Goal: Information Seeking & Learning: Learn about a topic

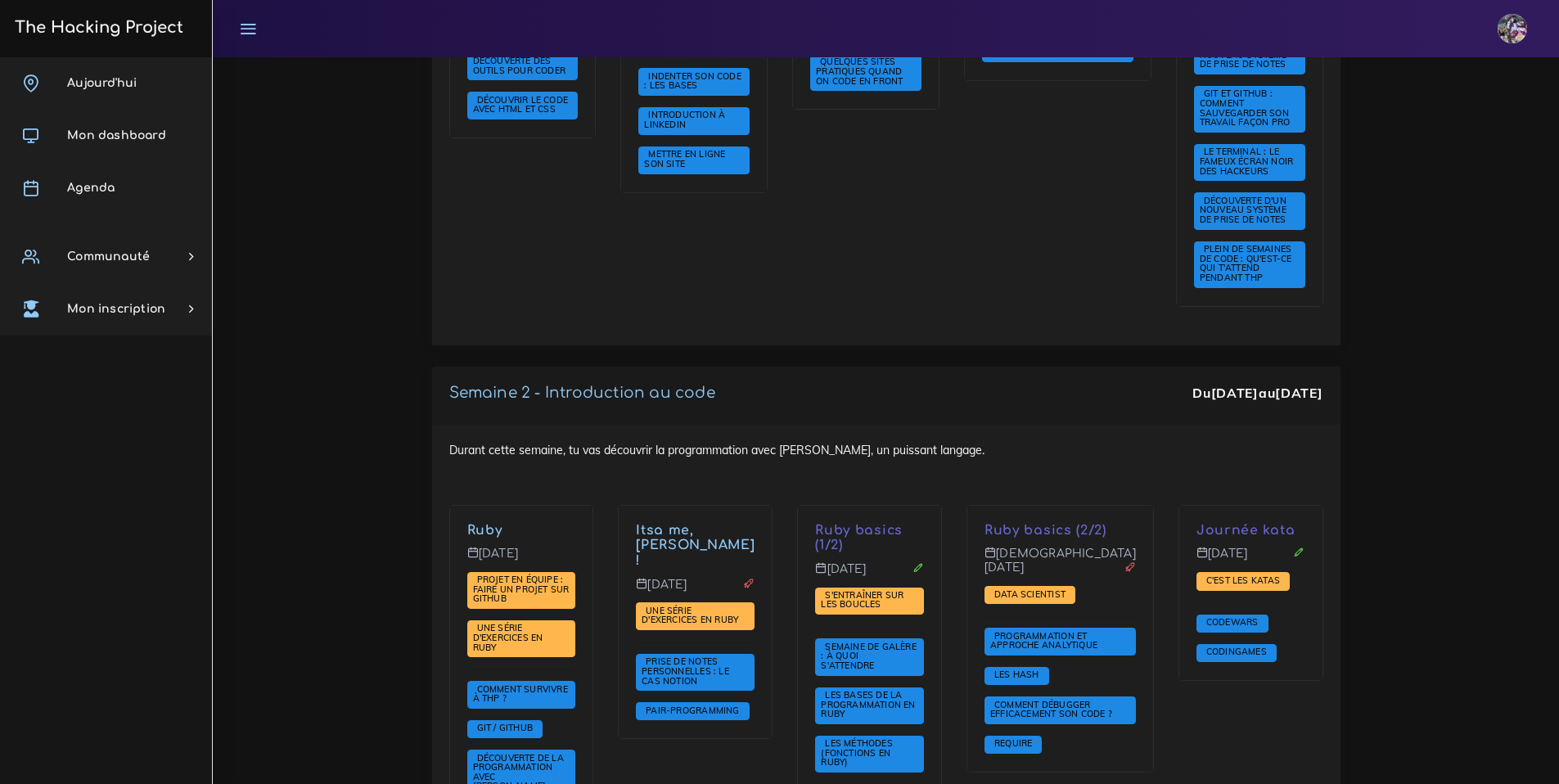
scroll to position [978, 0]
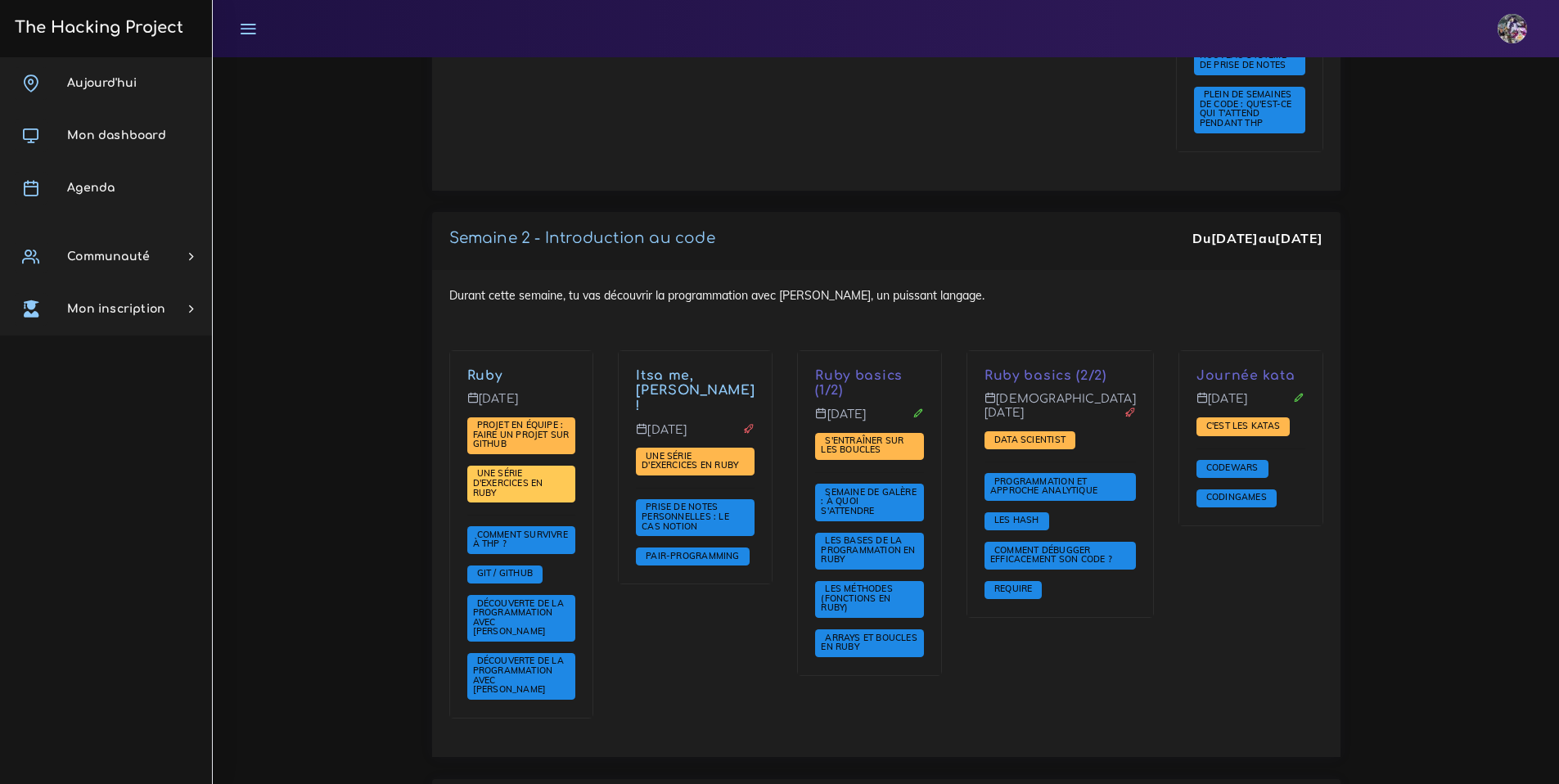
click at [557, 490] on span "Une série d'exercices en Ruby" at bounding box center [521, 484] width 109 height 37
click at [544, 485] on span "Une série d'exercices en Ruby" at bounding box center [508, 482] width 70 height 30
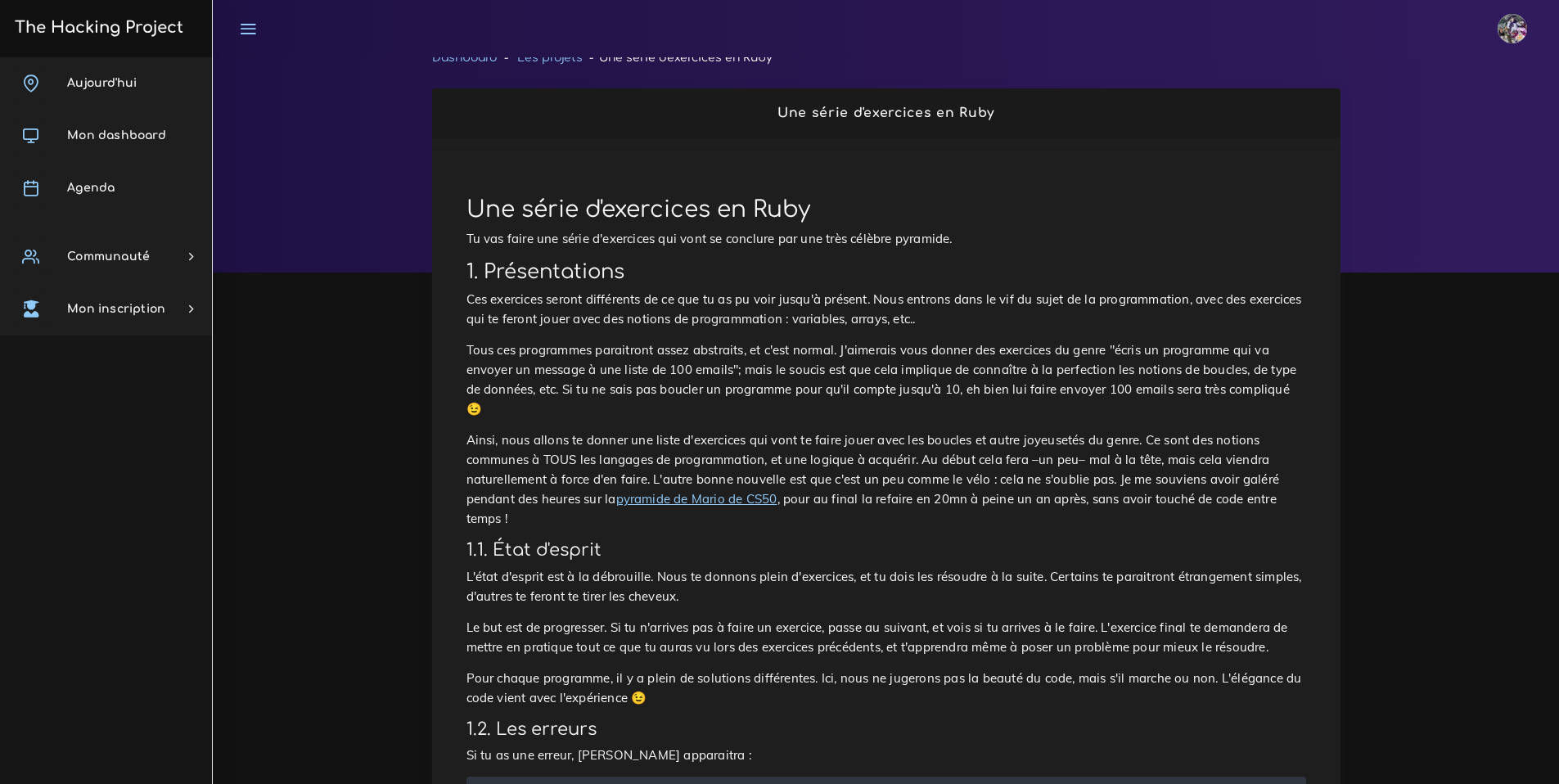
scroll to position [25, 0]
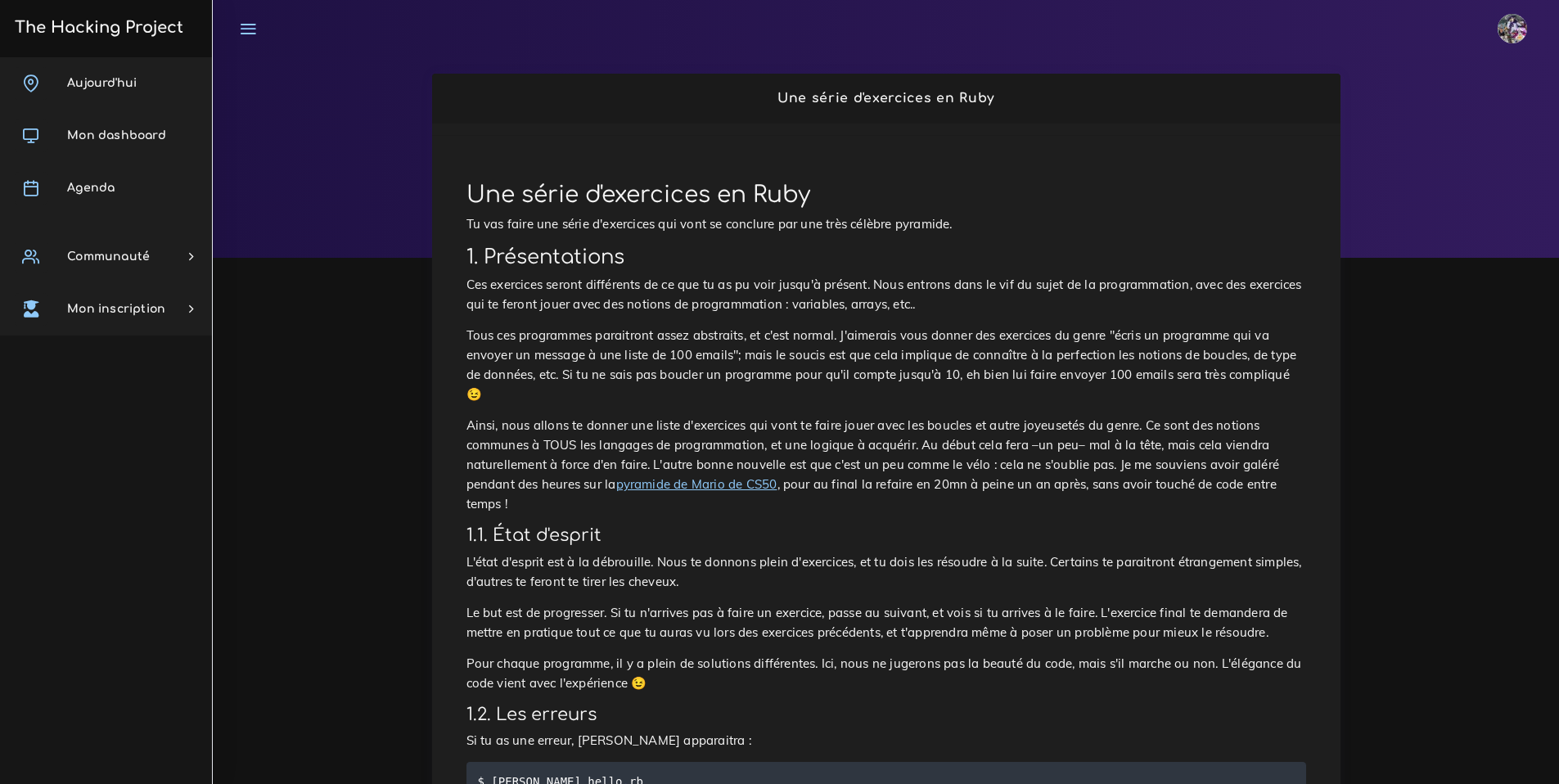
click at [742, 487] on link "pyramide de Mario de CS50" at bounding box center [696, 483] width 161 height 16
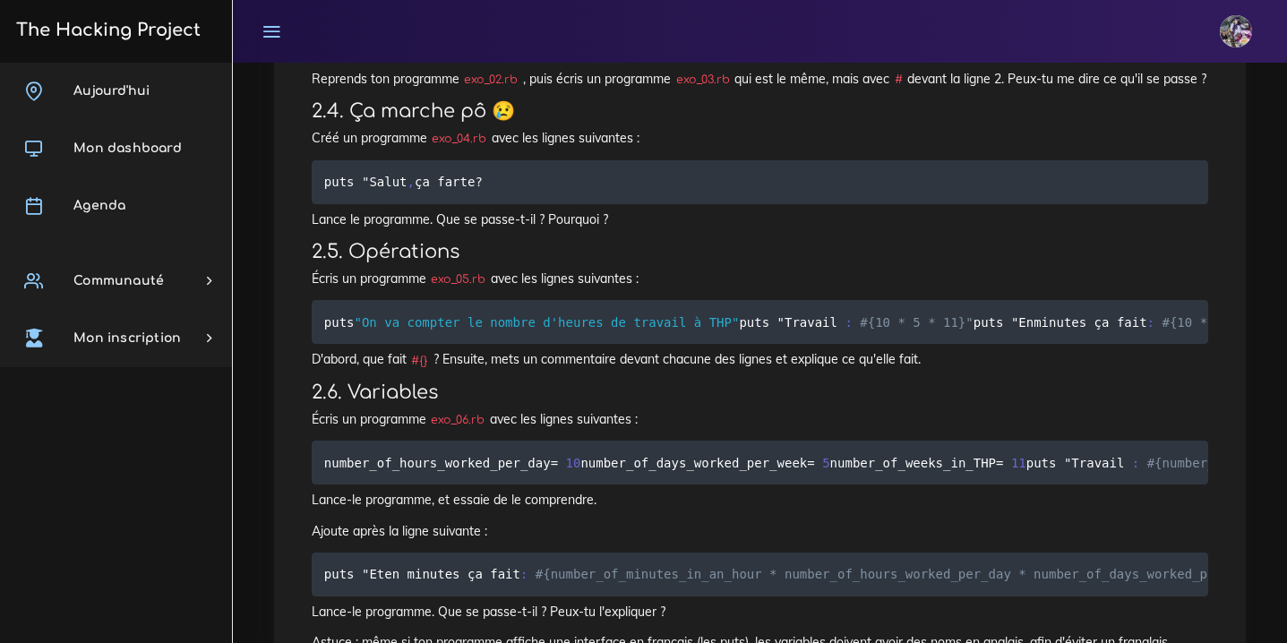
scroll to position [1815, 0]
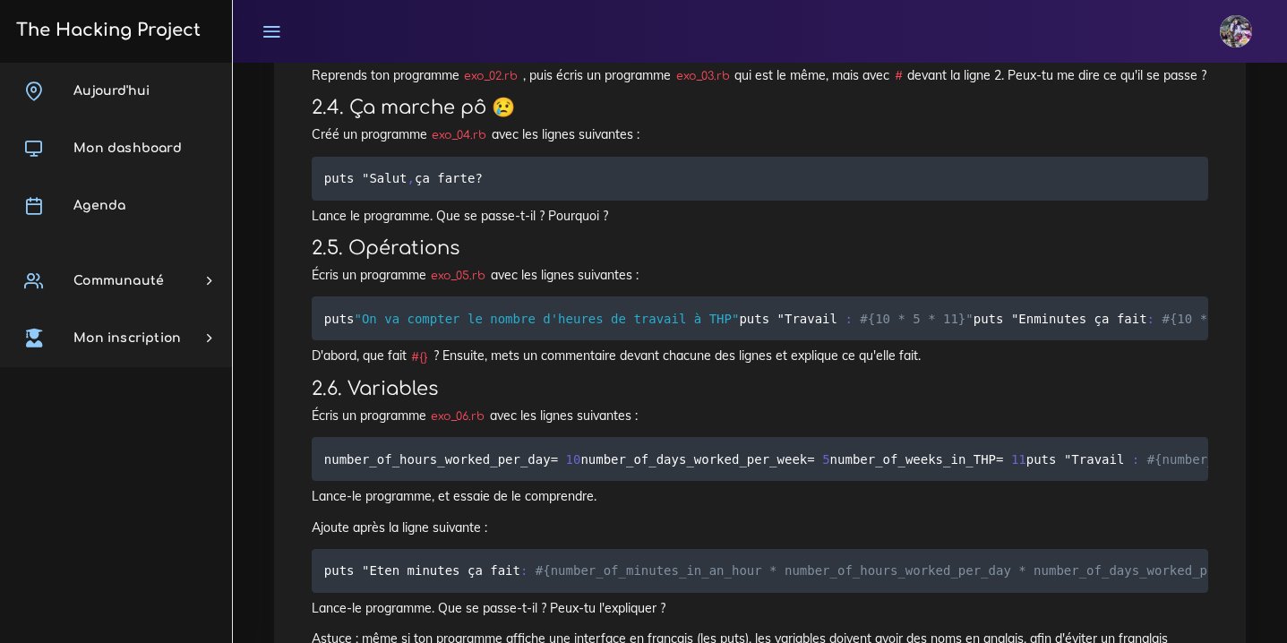
click at [510, 201] on pre "puts " Salut , ça farte ?" at bounding box center [760, 179] width 896 height 44
click at [509, 201] on pre "puts " Salut , ça farte ?" at bounding box center [760, 179] width 896 height 44
click at [505, 201] on pre "puts " Salut , ça farte ?" at bounding box center [760, 179] width 896 height 44
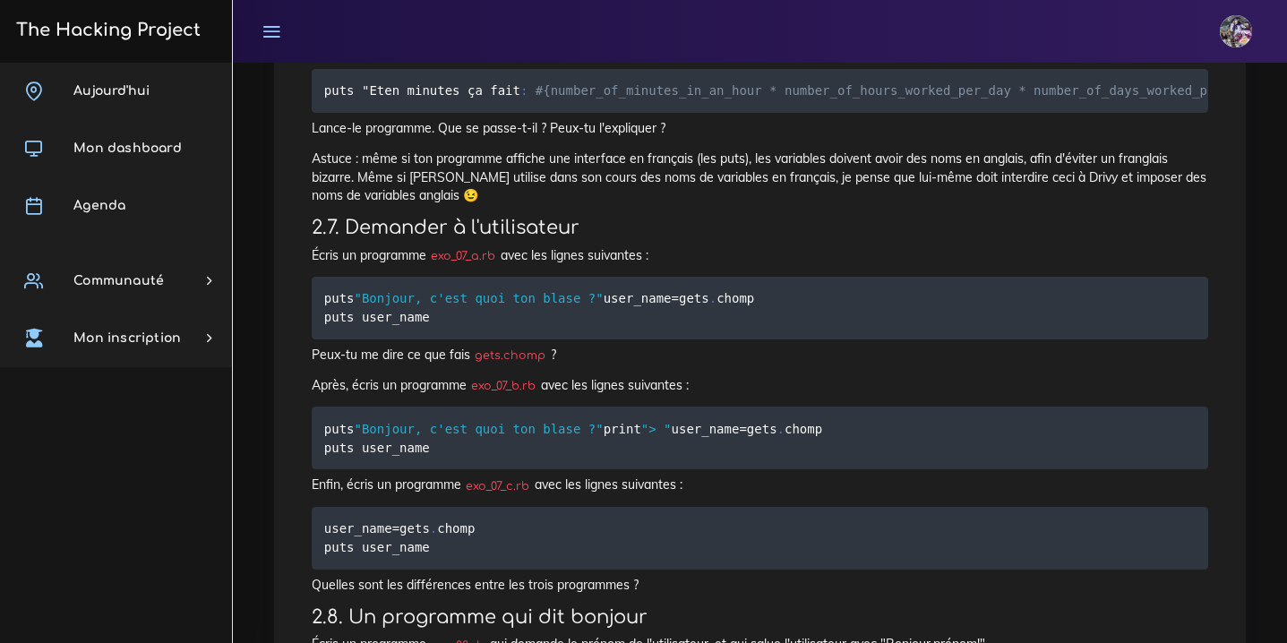
scroll to position [2277, 0]
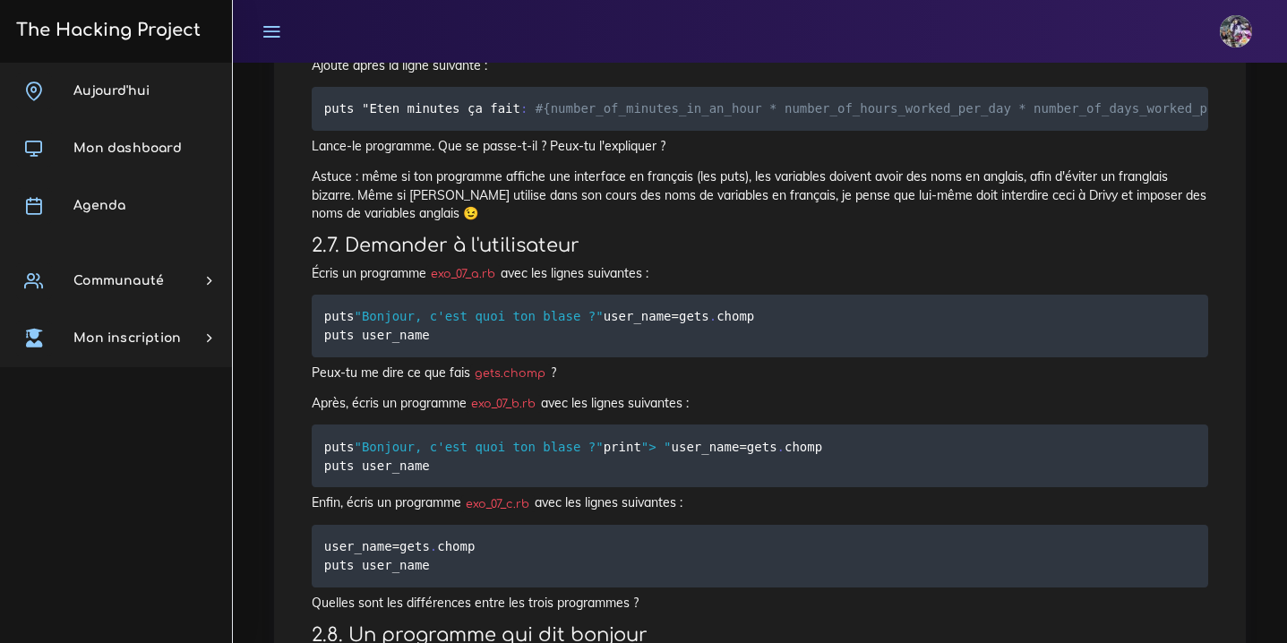
drag, startPoint x: 796, startPoint y: 535, endPoint x: 762, endPoint y: 543, distance: 35.0
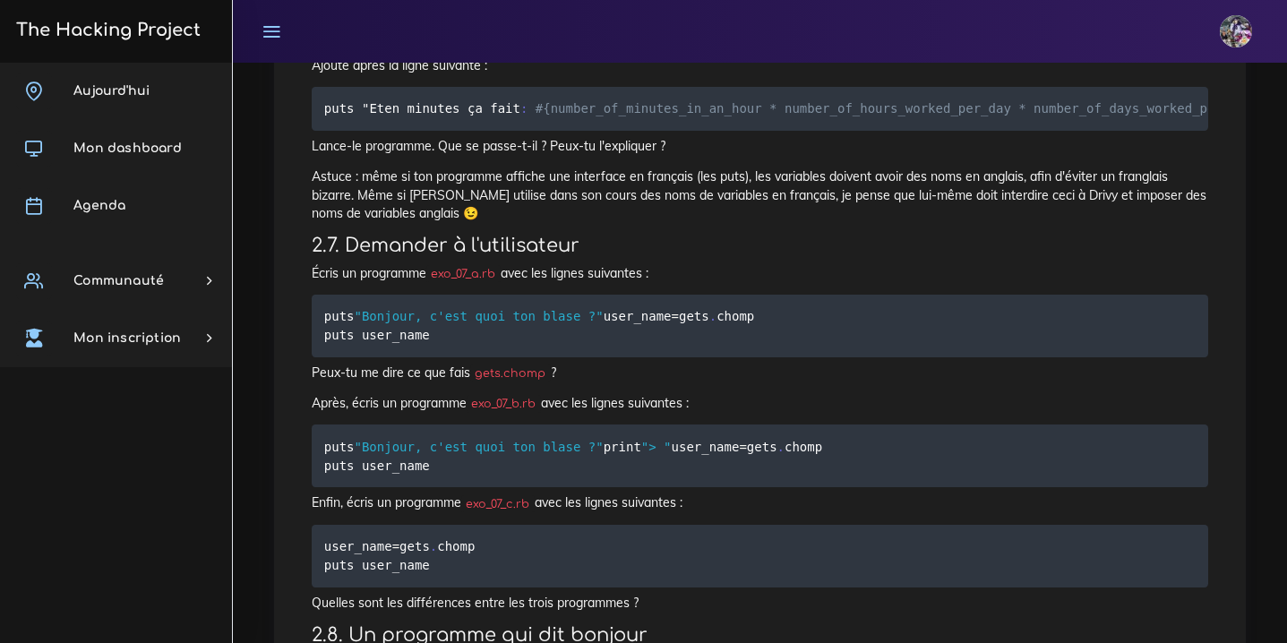
drag, startPoint x: 786, startPoint y: 544, endPoint x: 322, endPoint y: 154, distance: 606.5
copy code "puts "On va compter le nombre d'heures de travail à THP" puts " Travail : #{10 …"
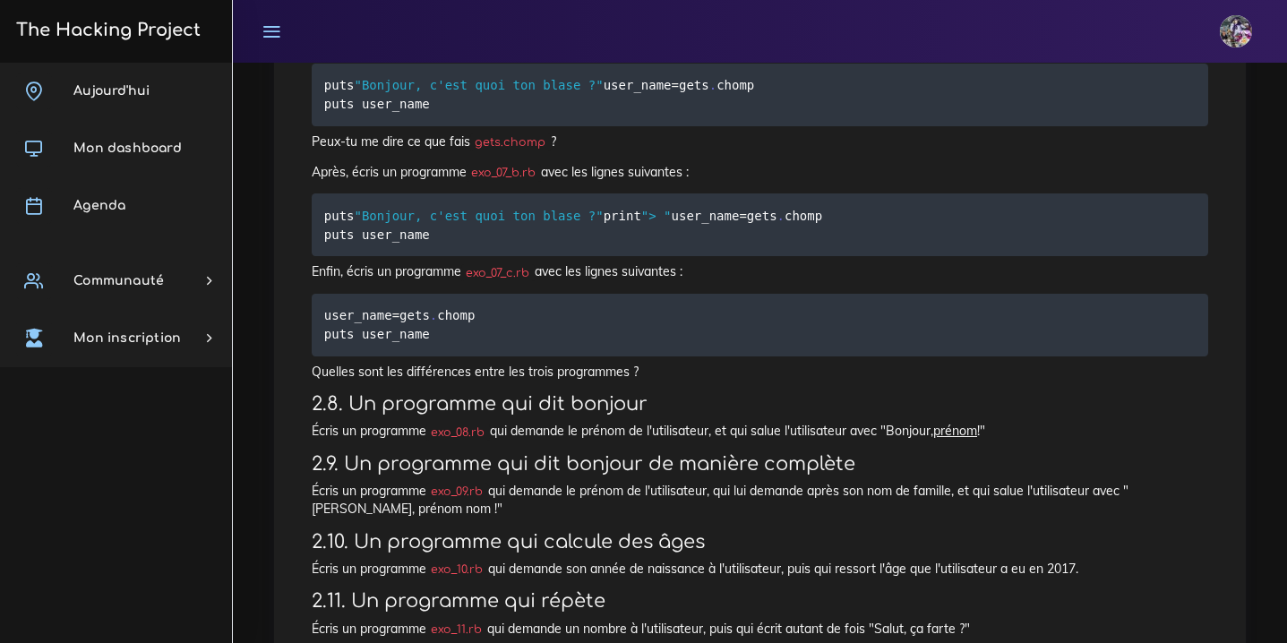
scroll to position [2558, 0]
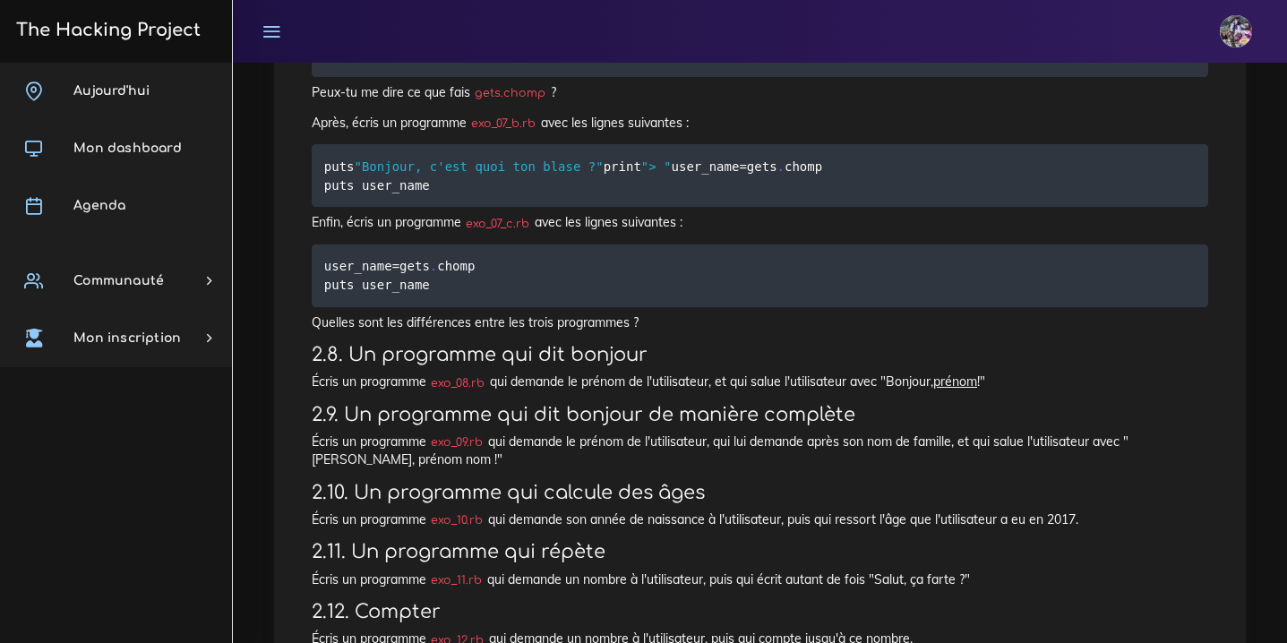
drag, startPoint x: 323, startPoint y: 410, endPoint x: 1131, endPoint y: 485, distance: 811.3
copy code "number_of_hours_worked_per_day = 10 number_of_days_worked_per_week = 5 number_o…"
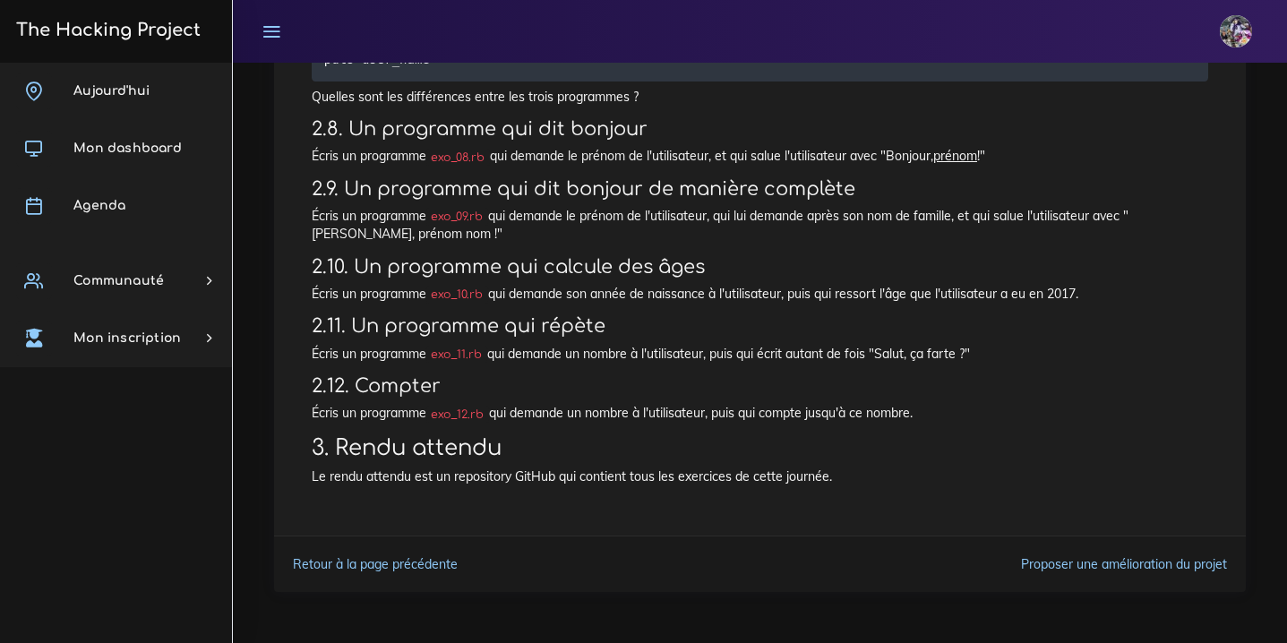
scroll to position [0, 284]
drag, startPoint x: 319, startPoint y: 329, endPoint x: 1216, endPoint y: 345, distance: 897.5
copy code "puts " Et en minutes ça fait : #{number_of_minutes_in_an_hour * number_of_hours…"
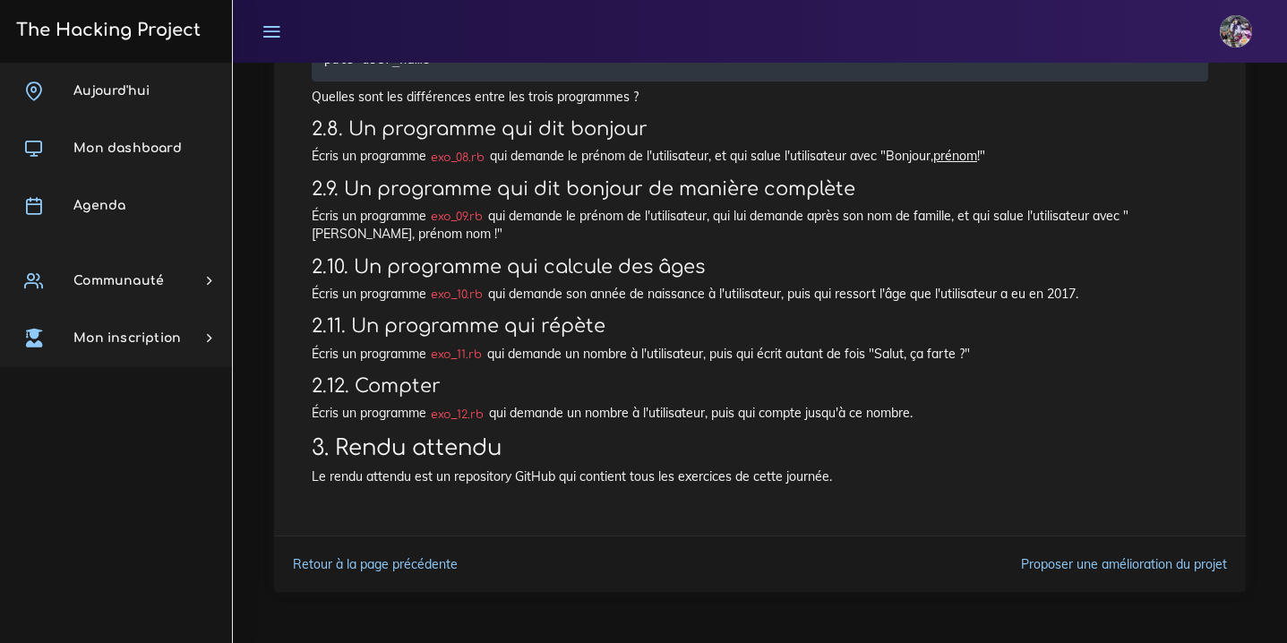
drag, startPoint x: 324, startPoint y: 436, endPoint x: 432, endPoint y: 486, distance: 118.6
copy code "puts "Bonjour, c'est quoi ton blase ?" user_name = gets . chomp puts user_name"
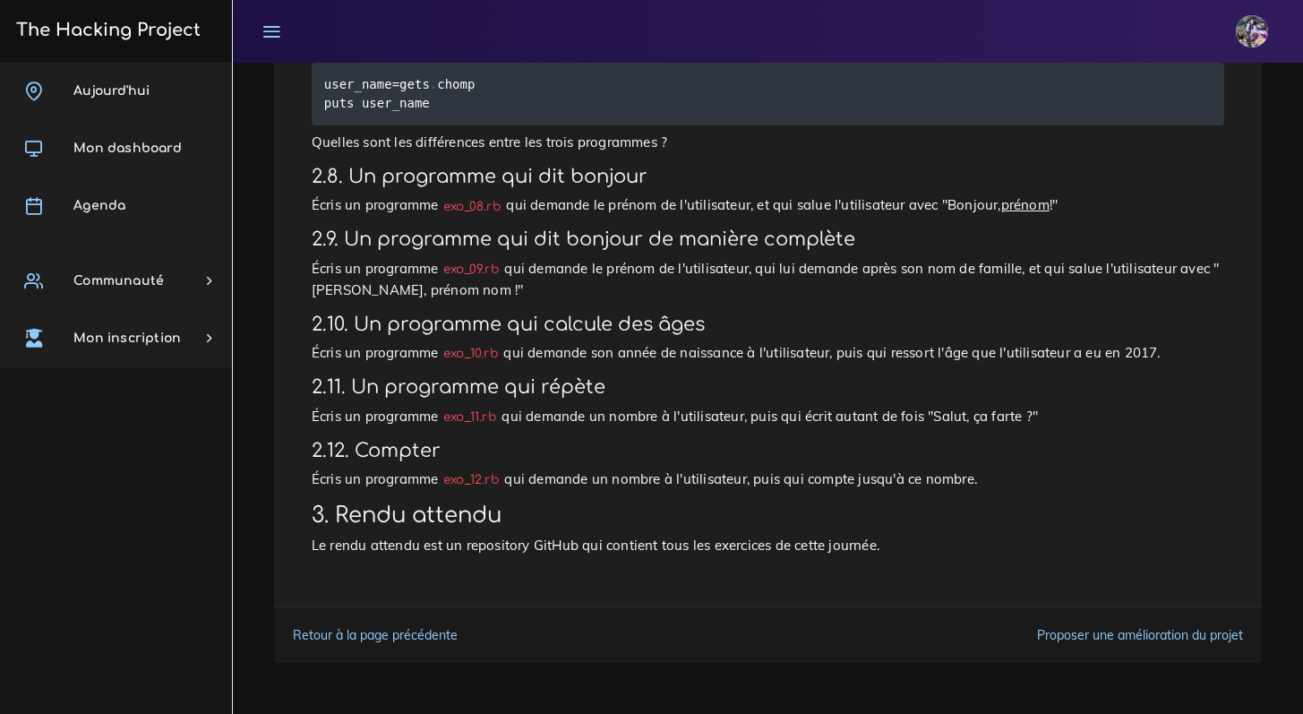
scroll to position [3075, 0]
drag, startPoint x: 322, startPoint y: 454, endPoint x: 452, endPoint y: 528, distance: 150.4
copy code "puts "Bonjour, c'est quoi ton blase ?" print "> " user_name = gets . chomp puts…"
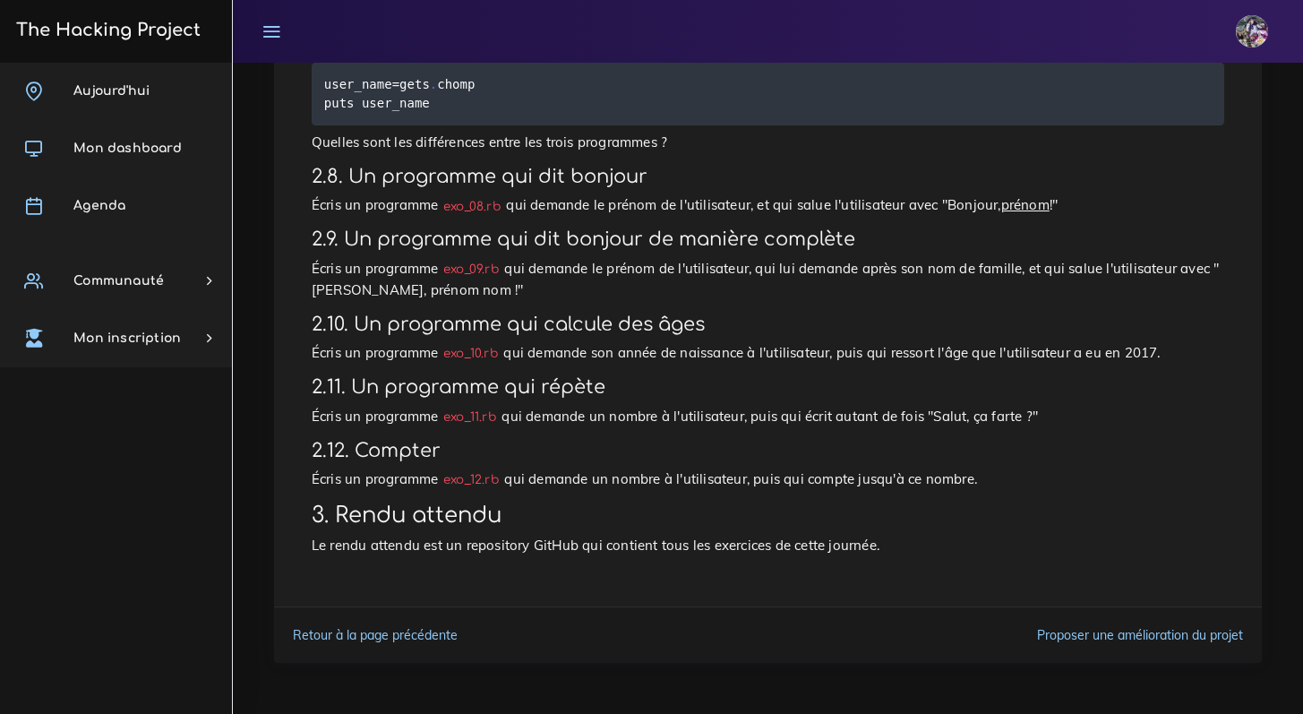
click at [440, 50] on p "Enfin, écris un programme exo_07_c.rb avec les lignes suivantes :" at bounding box center [768, 39] width 913 height 21
click at [466, 125] on pre "user_name = gets . chomp puts user_name" at bounding box center [768, 94] width 913 height 63
drag, startPoint x: 322, startPoint y: 514, endPoint x: 497, endPoint y: 555, distance: 179.4
click at [415, 113] on code "user_name = gets . chomp puts user_name" at bounding box center [399, 93] width 151 height 39
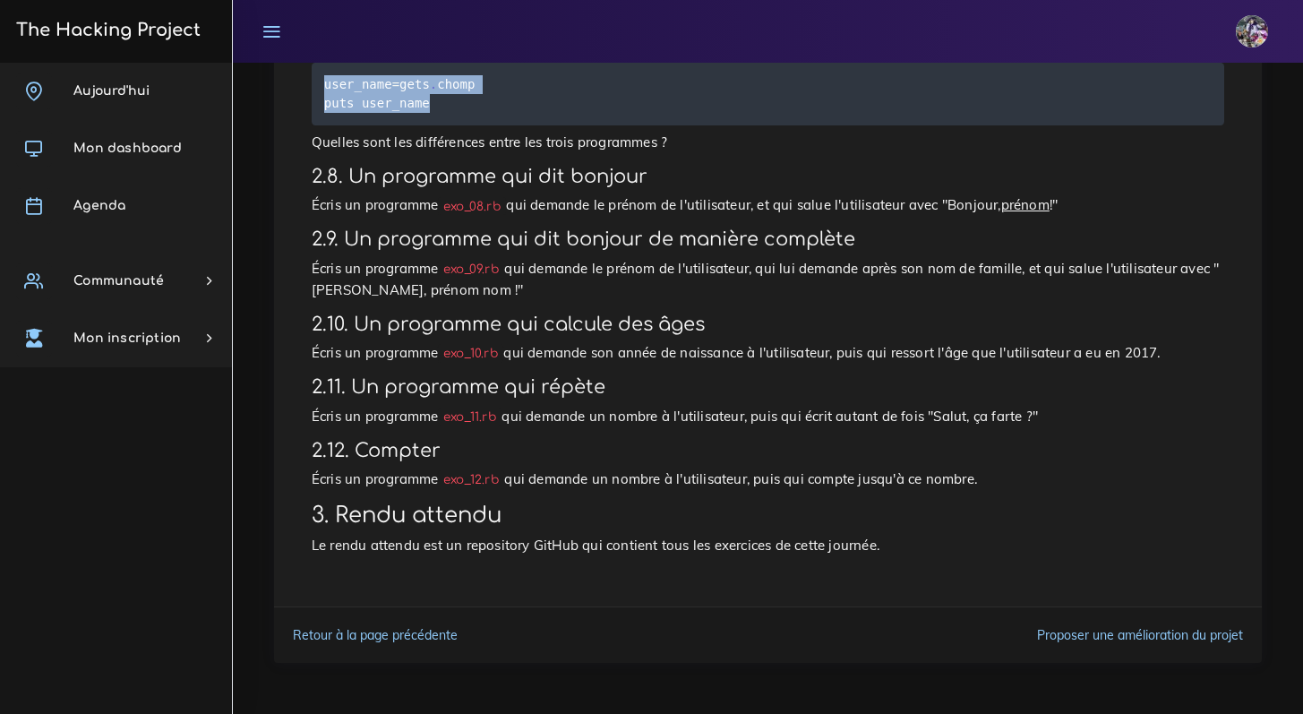
drag, startPoint x: 322, startPoint y: 515, endPoint x: 440, endPoint y: 550, distance: 123.3
click at [441, 125] on pre "user_name = gets . chomp puts user_name" at bounding box center [768, 94] width 913 height 63
copy code "user_name = gets . chomp puts user_name"
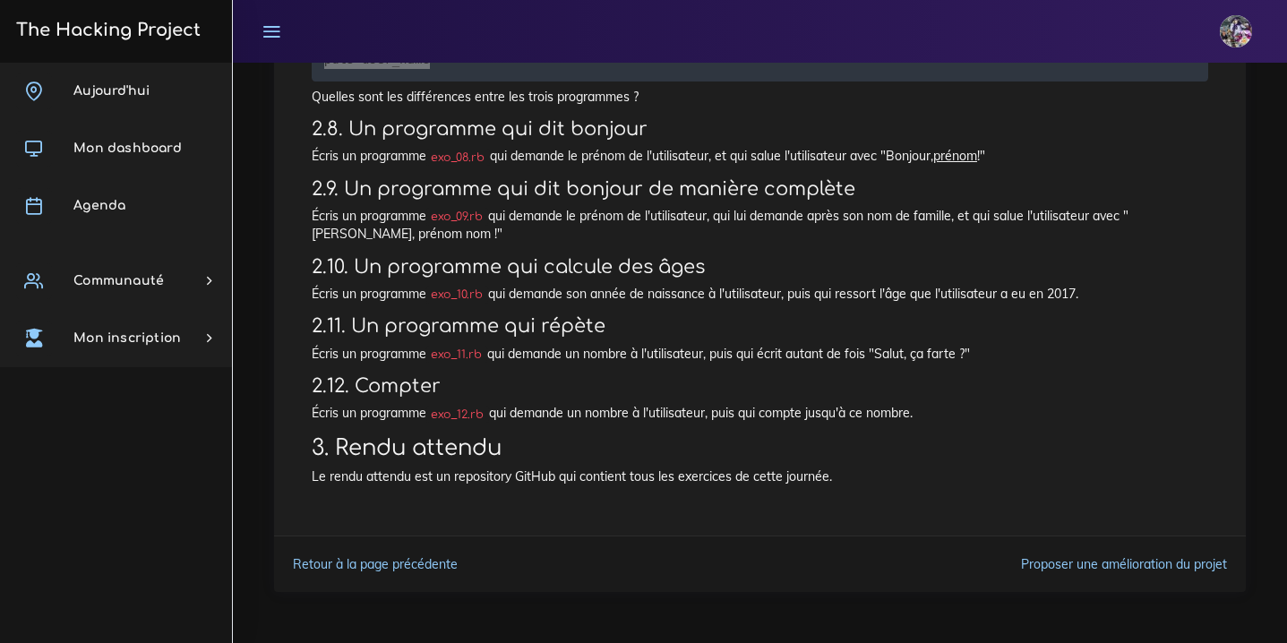
scroll to position [3565, 0]
drag, startPoint x: 315, startPoint y: 488, endPoint x: 991, endPoint y: 486, distance: 676.2
click at [991, 422] on p "Écris un programme exo_12.rb qui demande un nombre à l'utilisateur, puis qui co…" at bounding box center [760, 413] width 896 height 18
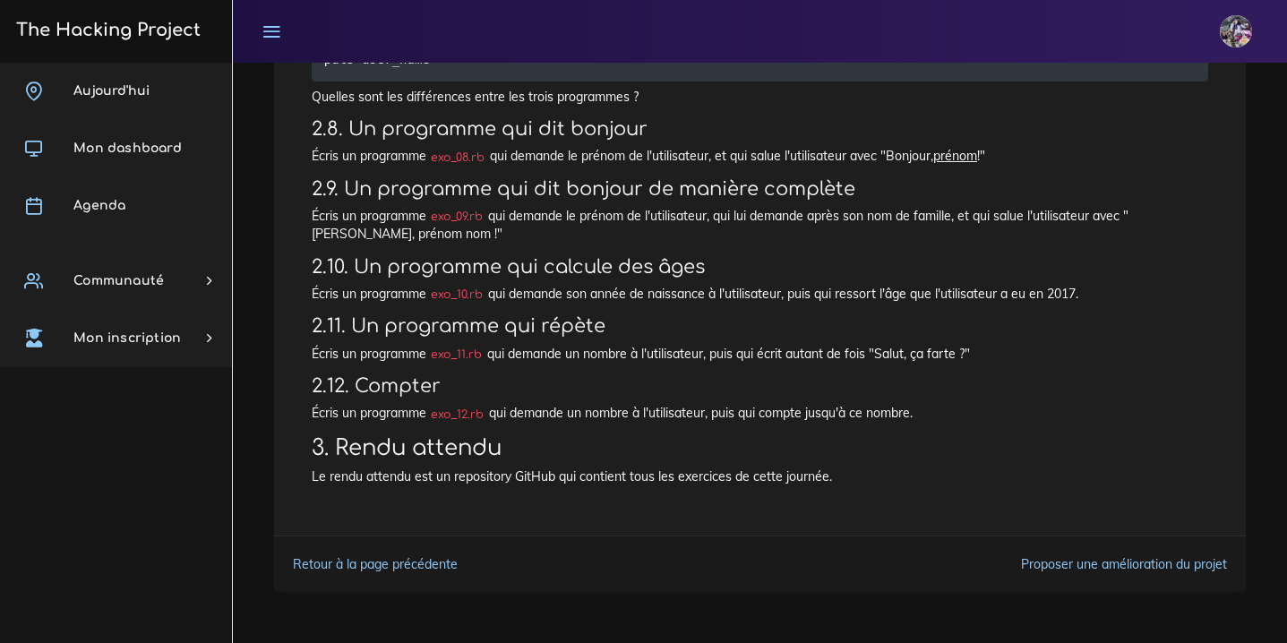
copy p "Écris un programme exo_12.rb qui demande un nombre à l'utilisateur, puis qui co…"
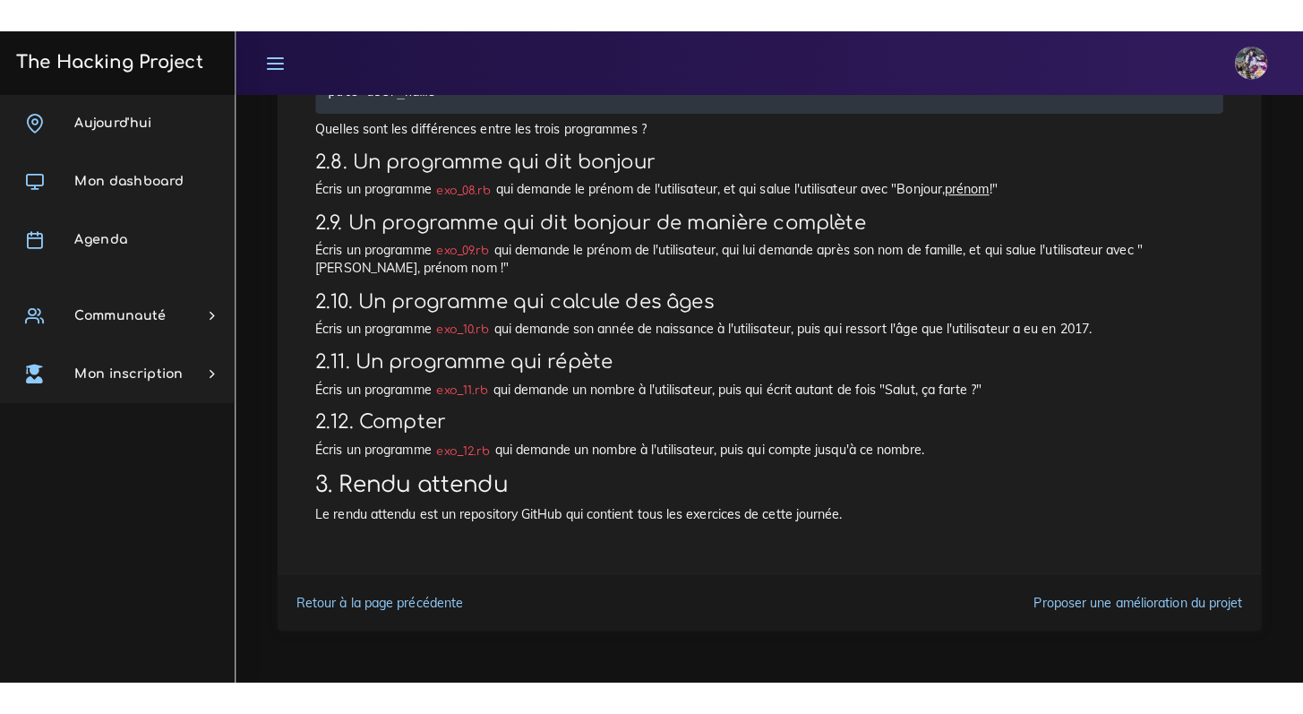
scroll to position [3579, 0]
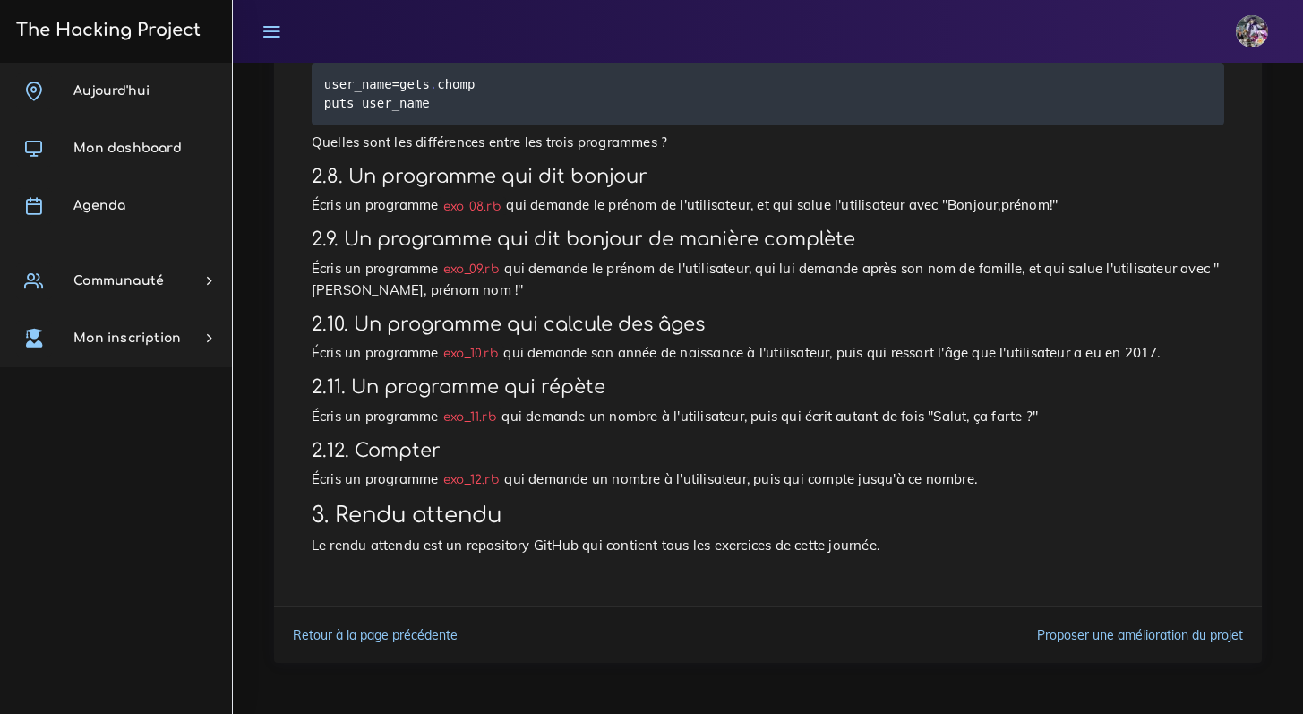
click at [733, 556] on p "Le rendu attendu est un repository GitHub qui contient tous les exercices de ce…" at bounding box center [768, 545] width 913 height 21
click at [721, 528] on h2 "3. Rendu attendu" at bounding box center [768, 515] width 913 height 26
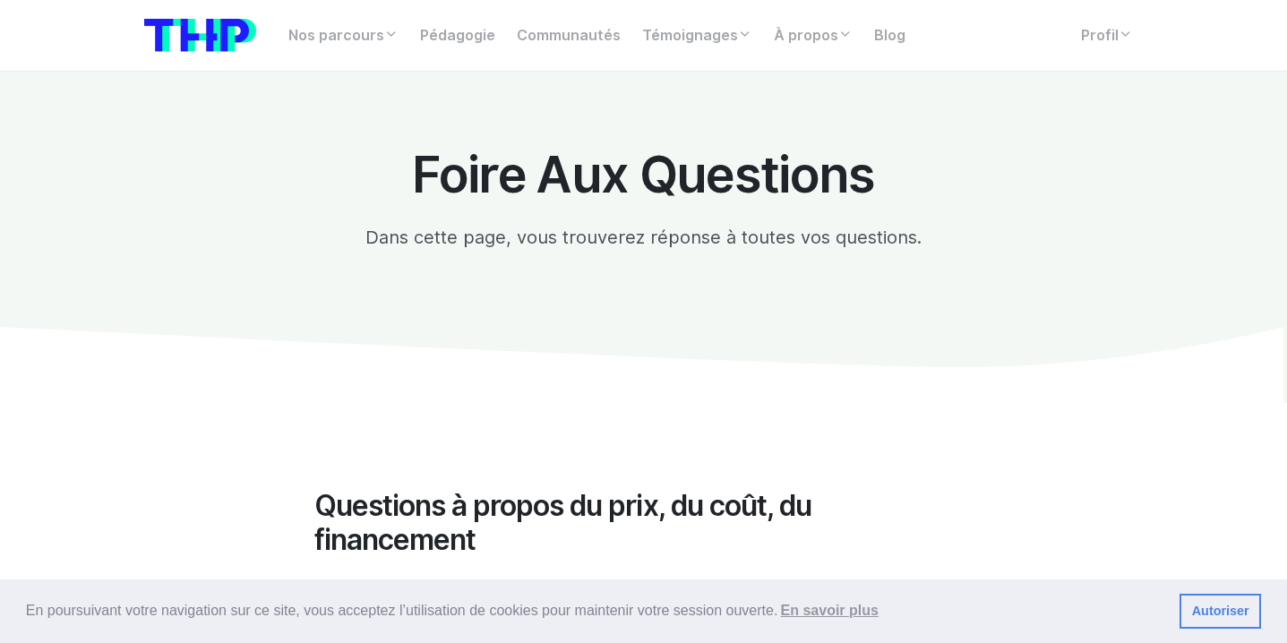
click at [202, 51] on img at bounding box center [200, 35] width 112 height 33
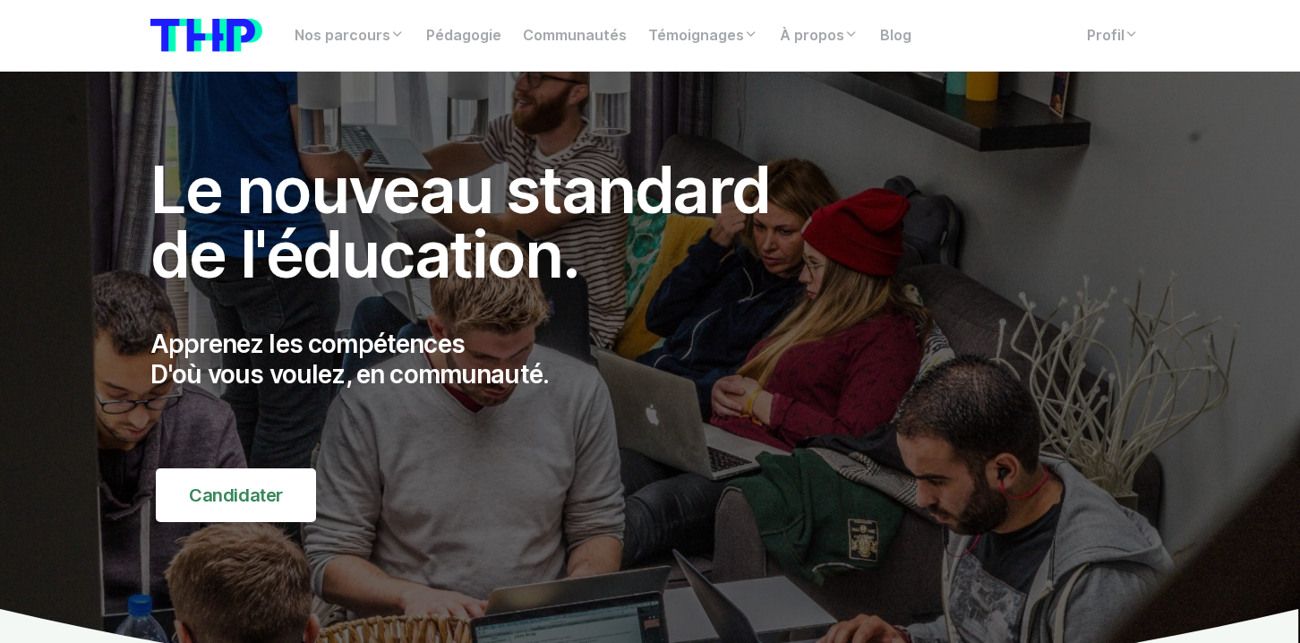
click at [1085, 41] on link "Profil" at bounding box center [1112, 36] width 73 height 36
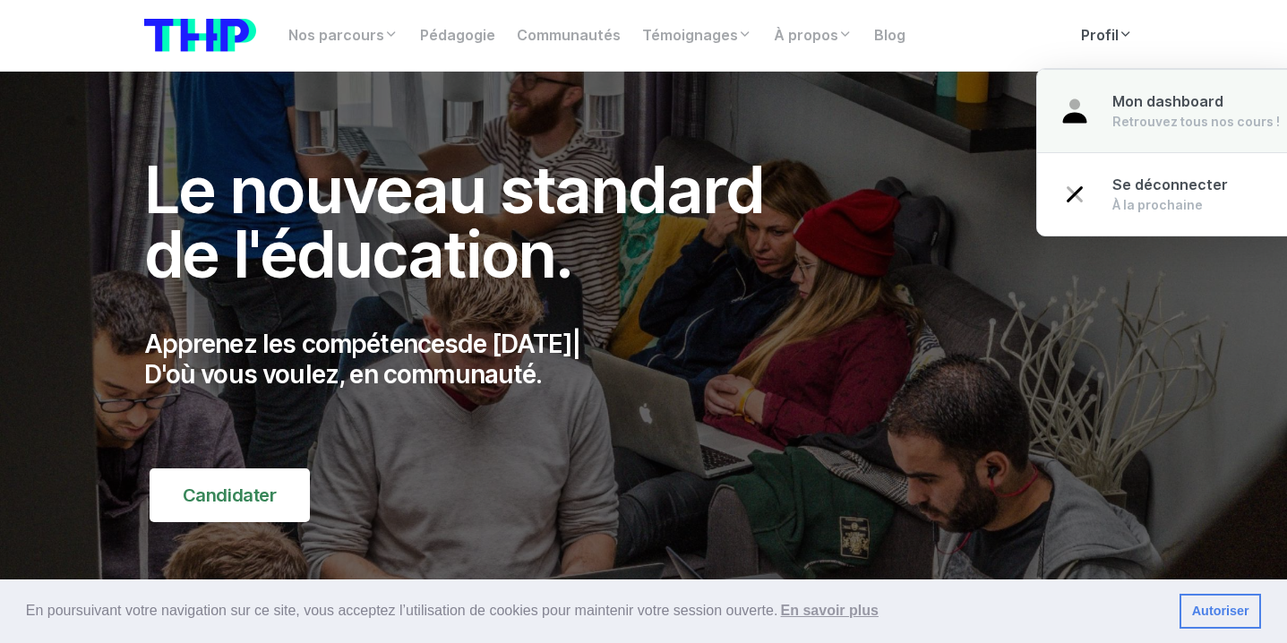
click at [1124, 98] on span "Mon dashboard" at bounding box center [1167, 101] width 111 height 17
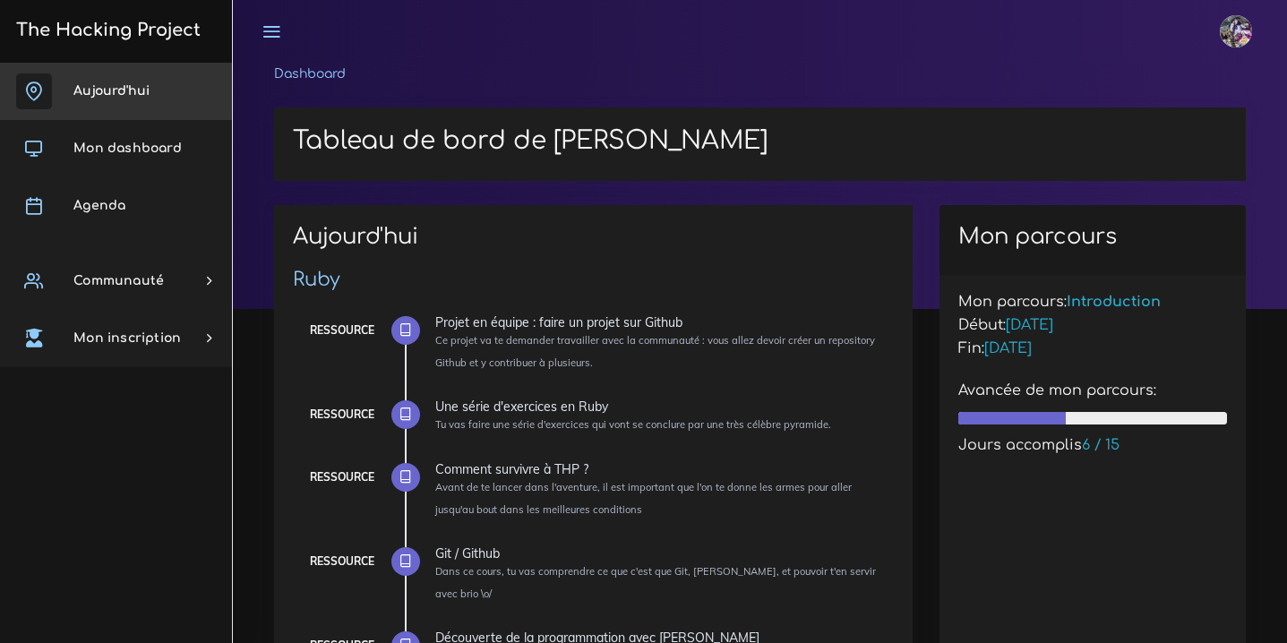
click at [167, 81] on link "Aujourd'hui" at bounding box center [116, 91] width 232 height 57
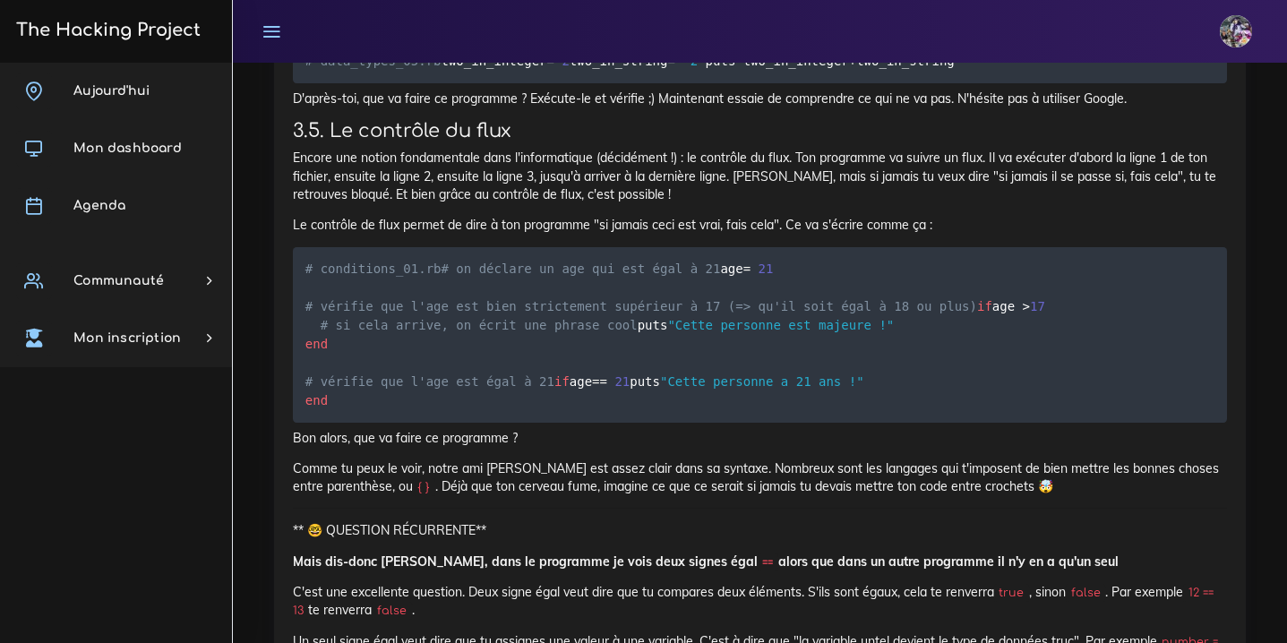
scroll to position [23180, 0]
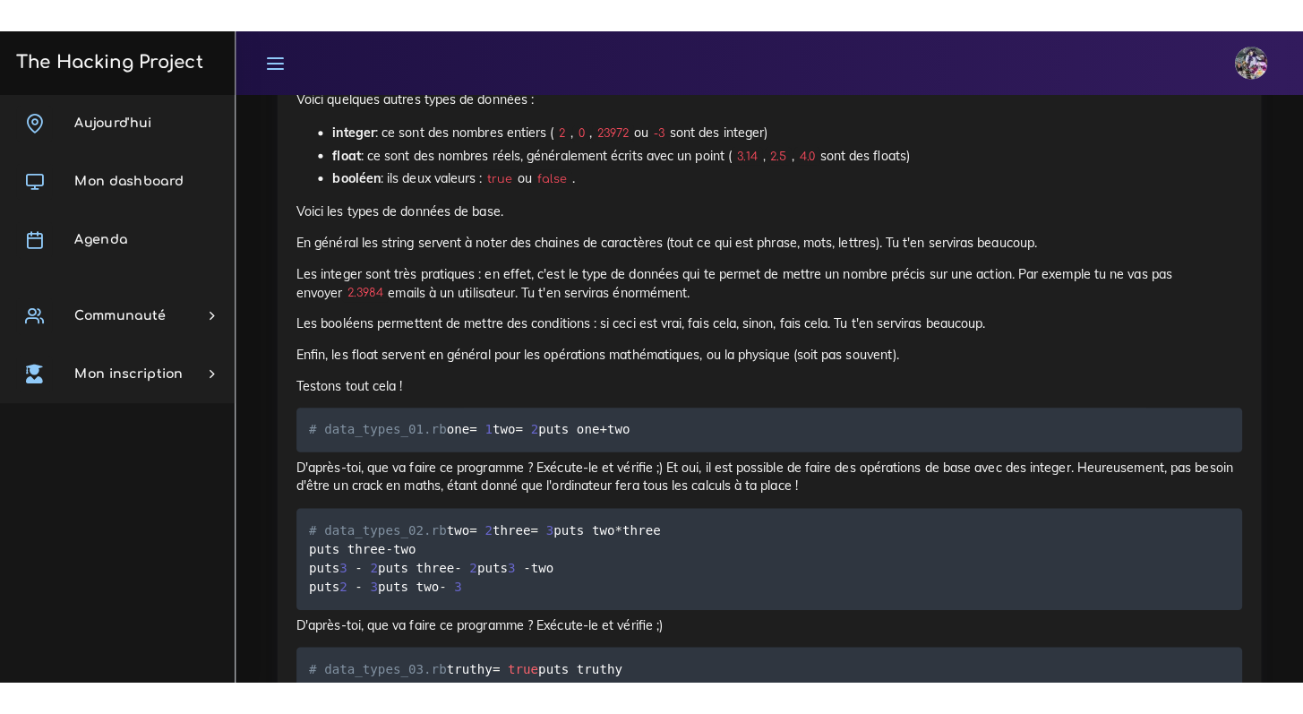
scroll to position [22320, 0]
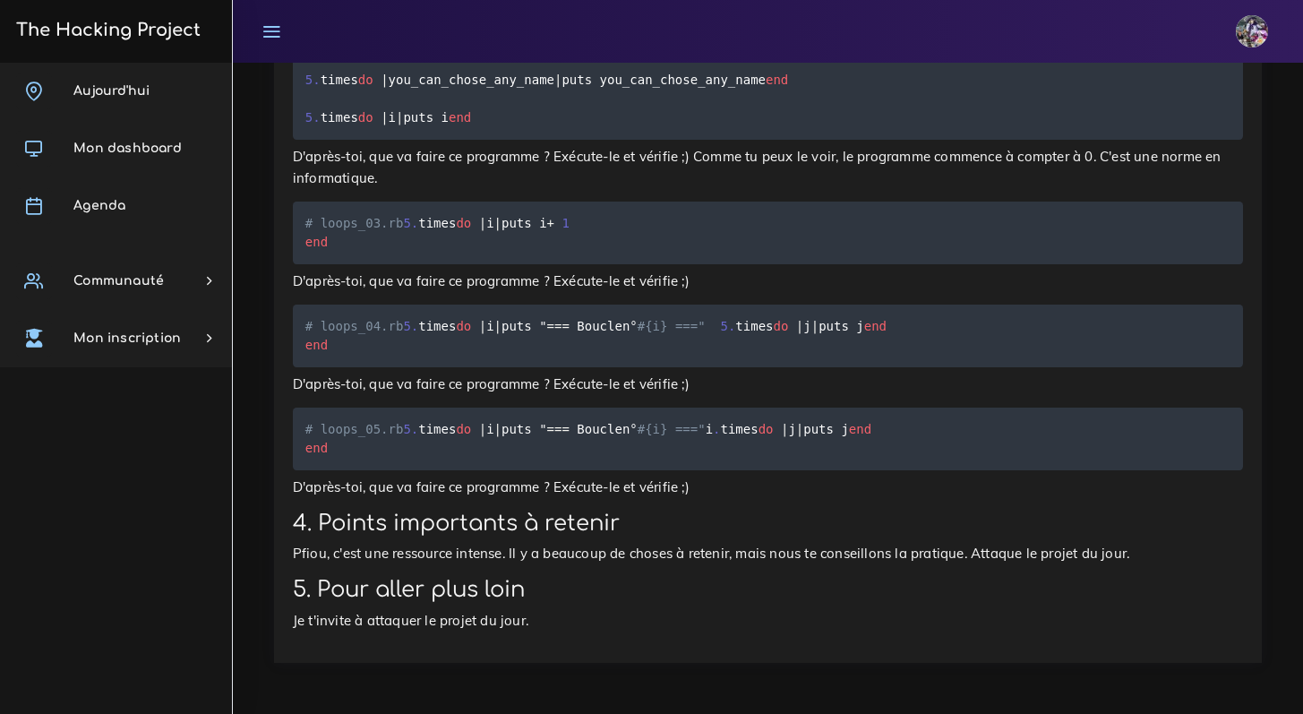
scroll to position [27855, 0]
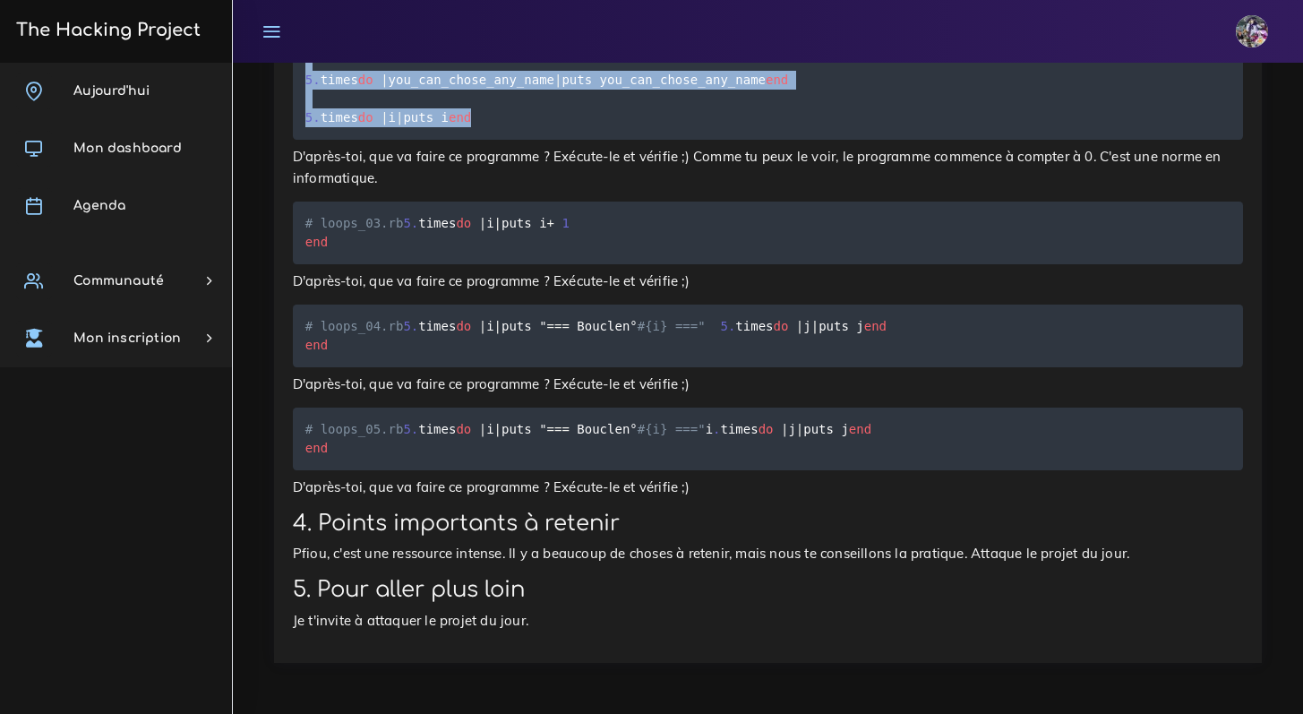
drag, startPoint x: 306, startPoint y: 273, endPoint x: 467, endPoint y: 459, distance: 245.8
click at [467, 140] on pre "# loops_02.rb 5 . times do | index | puts index end 5 . times do | you_can_chos…" at bounding box center [768, 80] width 950 height 119
copy code "5 . times do | index | puts index end 5 . times do | you_can_chose_any_name | p…"
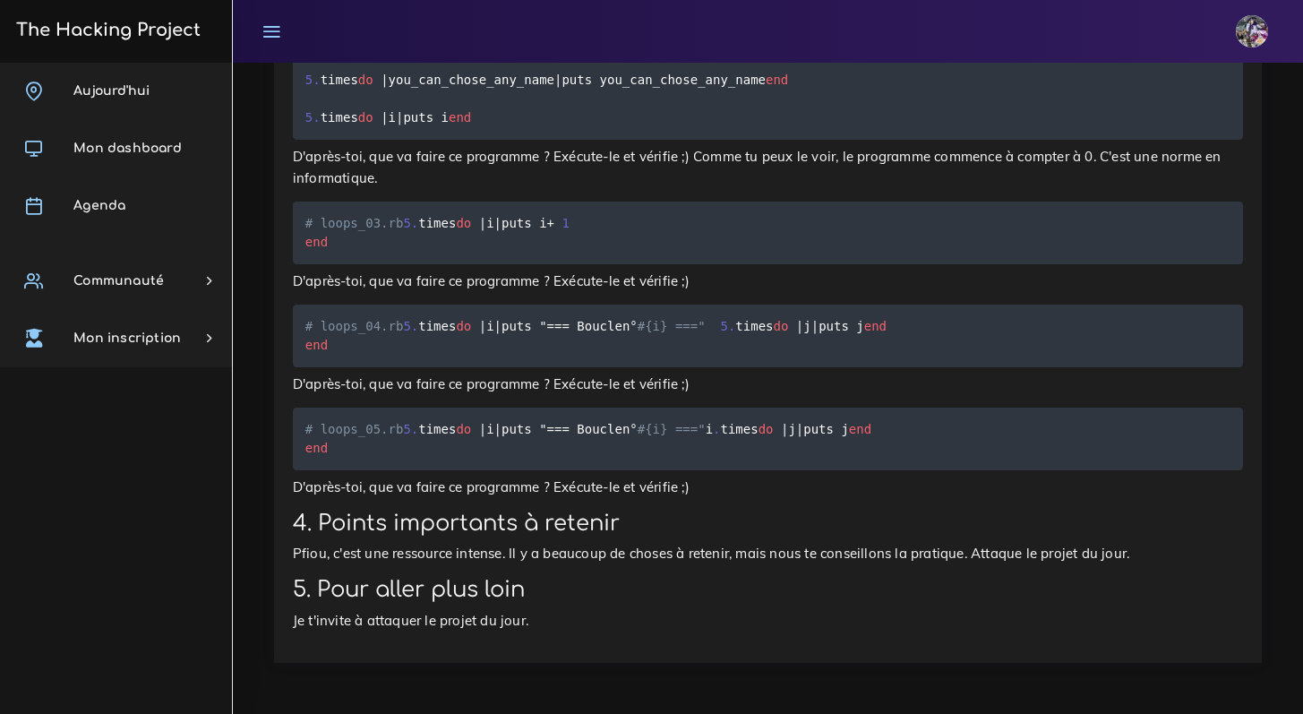
click at [411, 230] on span "." at bounding box center [414, 223] width 7 height 14
drag, startPoint x: 308, startPoint y: 579, endPoint x: 356, endPoint y: 619, distance: 62.4
click at [357, 264] on pre "# loops_03.rb 5 . times do | i | puts i + 1 end" at bounding box center [768, 233] width 950 height 63
click at [339, 252] on code "# loops_03.rb 5 . times do | i | puts i + 1 end" at bounding box center [437, 232] width 264 height 39
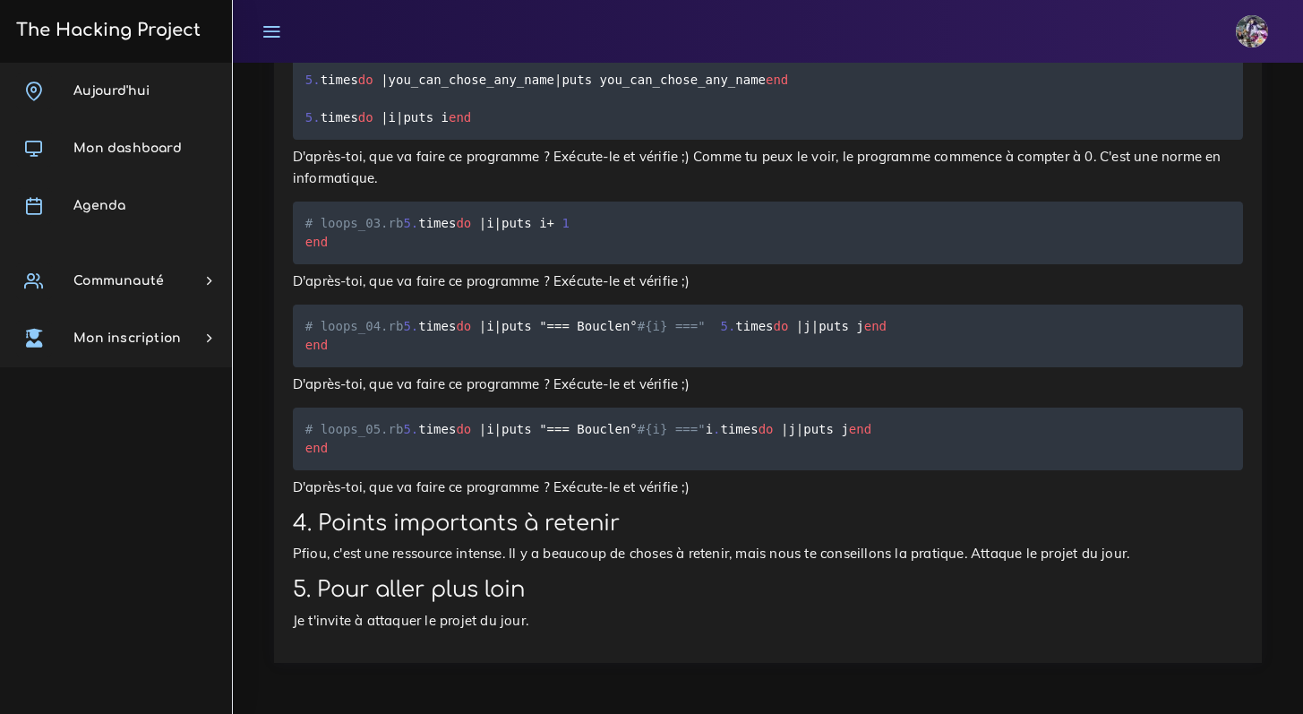
click at [403, 230] on span "5" at bounding box center [406, 223] width 7 height 14
drag, startPoint x: 304, startPoint y: 583, endPoint x: 365, endPoint y: 613, distance: 68.9
click at [365, 264] on pre "# loops_03.rb 5 . times do | i | puts i + 1 end" at bounding box center [768, 233] width 950 height 63
copy code "5 . times do | i | puts i + 1 end"
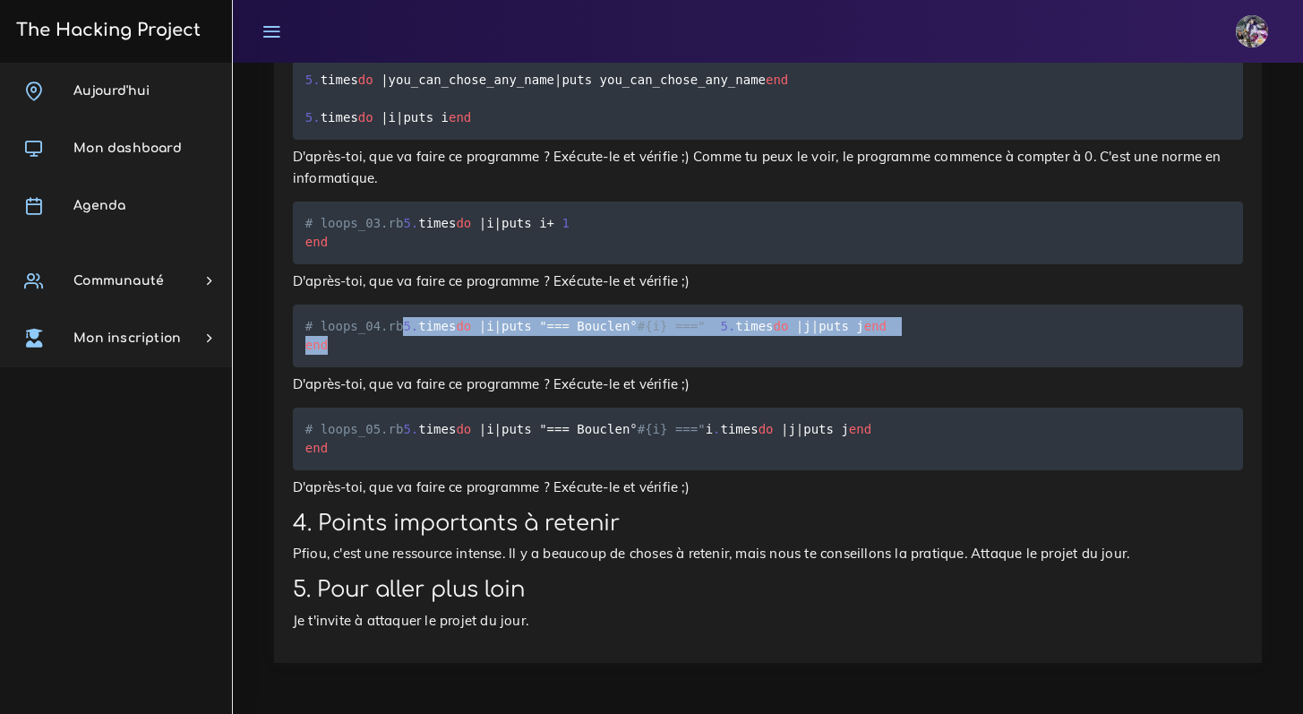
drag, startPoint x: 303, startPoint y: 395, endPoint x: 385, endPoint y: 498, distance: 131.9
click at [385, 367] on pre "# loops_04.rb 5 . times do | i | puts " == = Boucle n° #{i} ===" 5 . times do |…" at bounding box center [768, 335] width 950 height 63
copy code "5 . times do | i | puts " == = Boucle n° #{i} ===" 5 . times do | j | puts j en…"
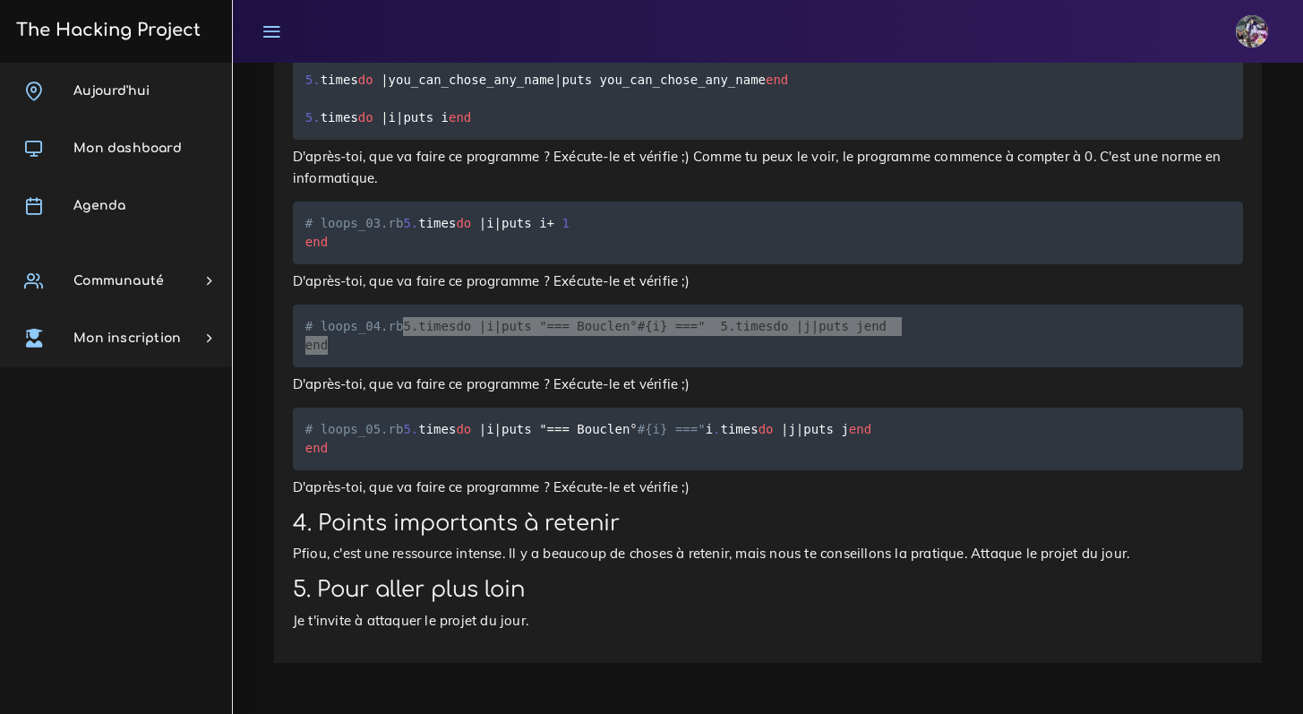
scroll to position [28425, 0]
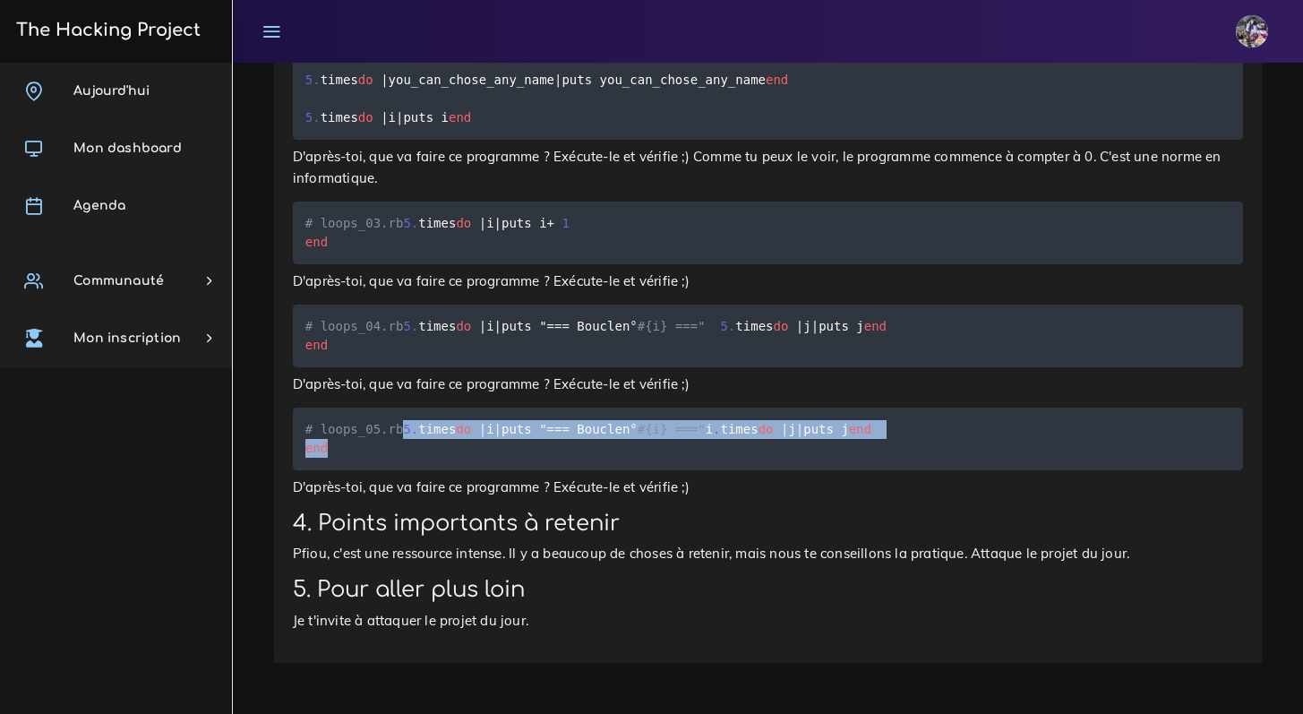
drag, startPoint x: 359, startPoint y: 366, endPoint x: 418, endPoint y: 463, distance: 113.4
click at [418, 463] on pre "# loops_05.rb 5 . times do | i | puts " == = Boucle n° #{i} ===" i . times do |…" at bounding box center [768, 438] width 950 height 63
copy code "5 . times do | i | puts " == = Boucle n° #{i} ===" i . times do | j | puts j en…"
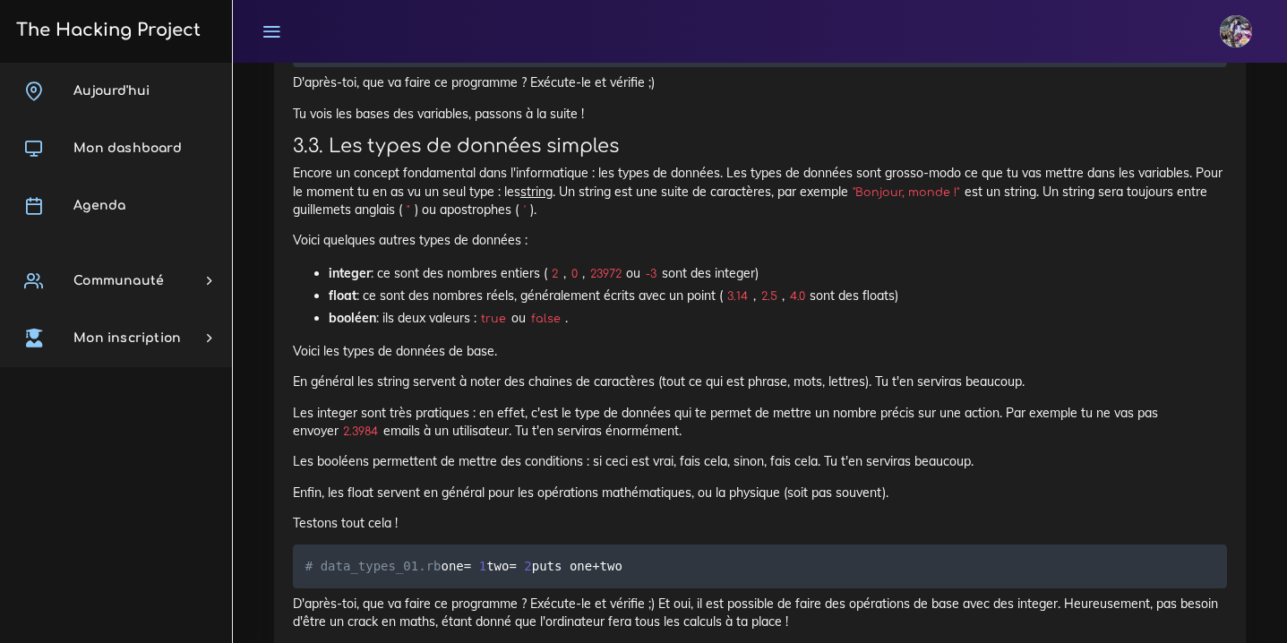
scroll to position [22368, 0]
